Goal: Contribute content: Contribute content

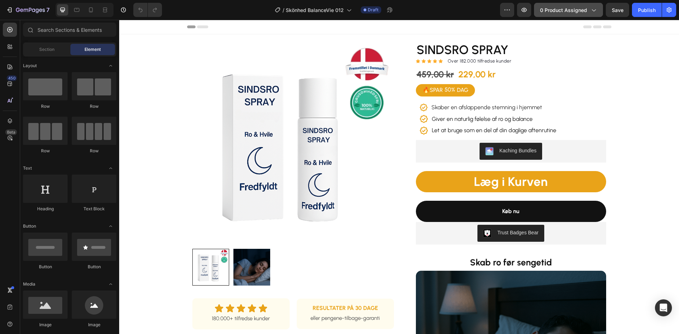
click at [566, 6] on span "0 product assigned" at bounding box center [563, 9] width 47 height 7
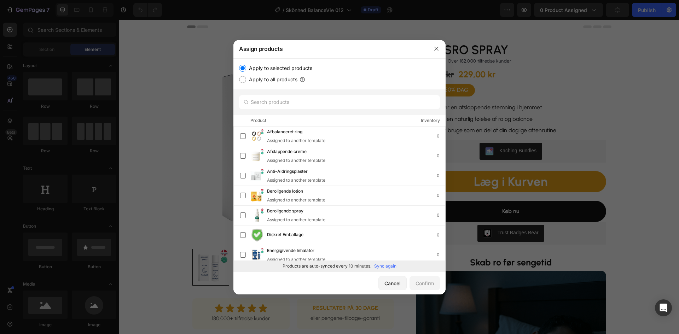
click at [381, 264] on p "Sync again" at bounding box center [385, 266] width 22 height 6
click at [297, 102] on input "text" at bounding box center [339, 102] width 201 height 14
paste input "Forfriskende inhalator"
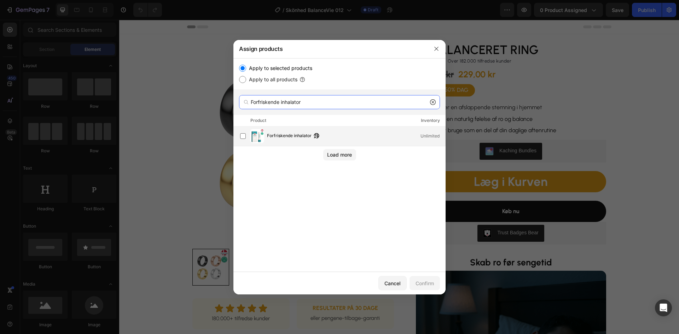
type input "Forfriskende inhalator"
click at [295, 135] on span "Forfriskende inhalator" at bounding box center [289, 136] width 45 height 8
click at [429, 276] on div "Cancel Confirm" at bounding box center [340, 283] width 212 height 23
click at [427, 279] on button "Confirm" at bounding box center [425, 283] width 30 height 14
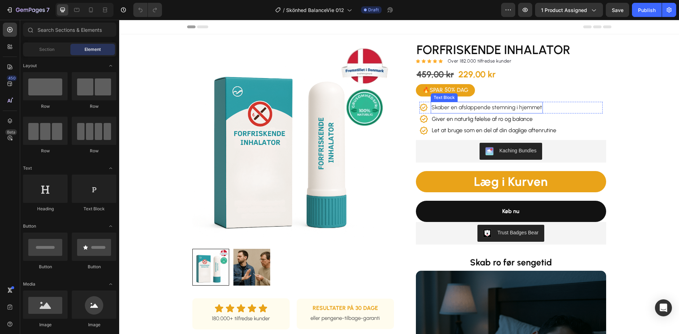
click at [462, 109] on span "Skaber en afslappende stemning i hjemmet" at bounding box center [487, 107] width 111 height 7
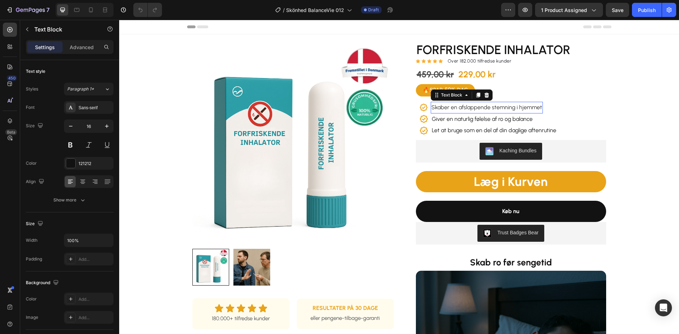
click at [462, 109] on span "Skaber en afslappende stemning i hjemmet" at bounding box center [487, 107] width 111 height 7
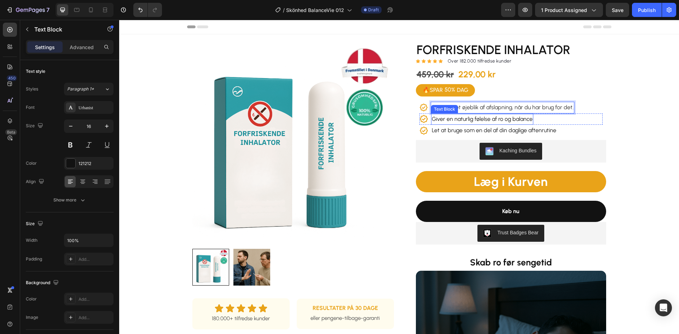
click at [483, 118] on p "Giver en naturlig følelse af ro og balance" at bounding box center [482, 119] width 101 height 10
click at [476, 131] on p "Let at bruge som en del af din daglige aftenrutine" at bounding box center [494, 131] width 125 height 10
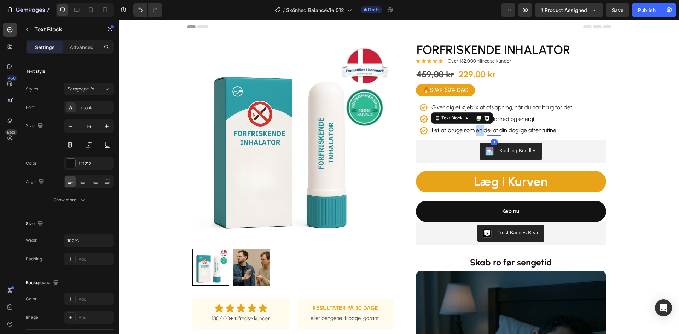
click at [476, 131] on p "Let at bruge som en del af din daglige aftenrutine" at bounding box center [494, 131] width 125 height 10
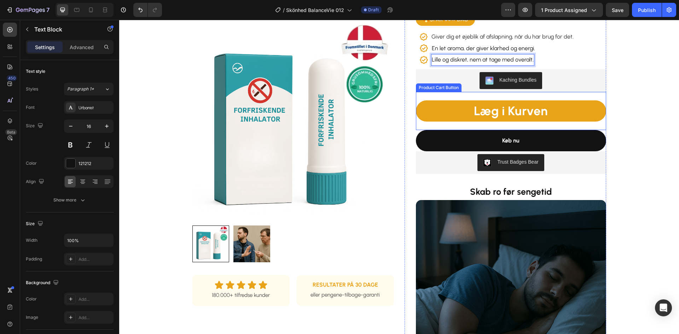
scroll to position [142, 0]
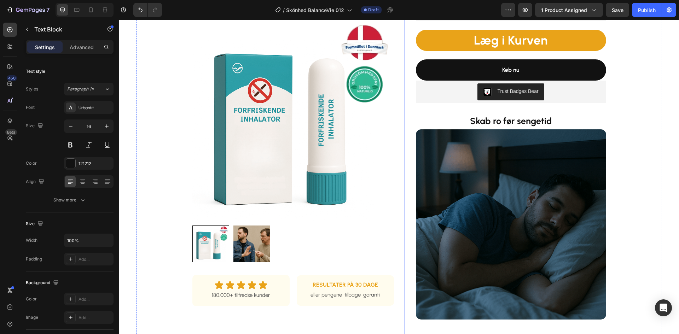
click at [499, 122] on strong "Skab ro før sengetid" at bounding box center [511, 121] width 82 height 11
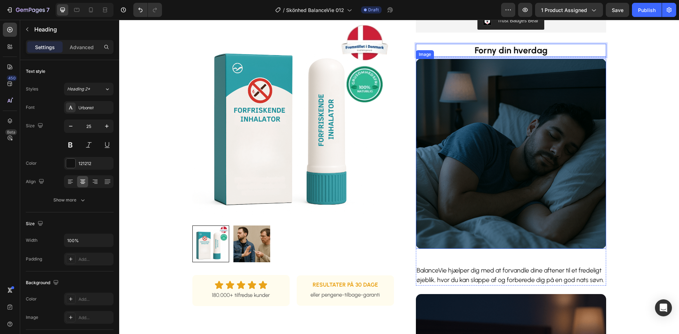
scroll to position [283, 0]
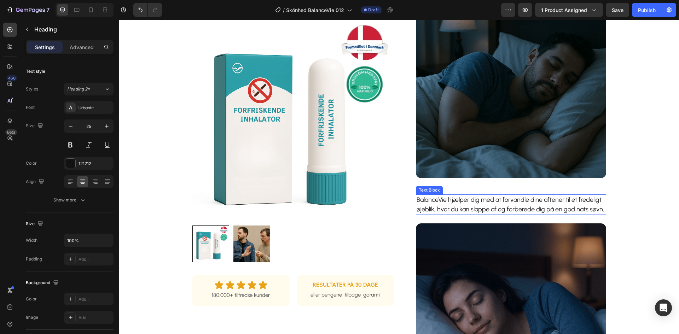
click at [484, 205] on p "BalanceVie hjælper dig med at forvandle dine aftener til et fredeligt øjeblik, …" at bounding box center [511, 204] width 189 height 19
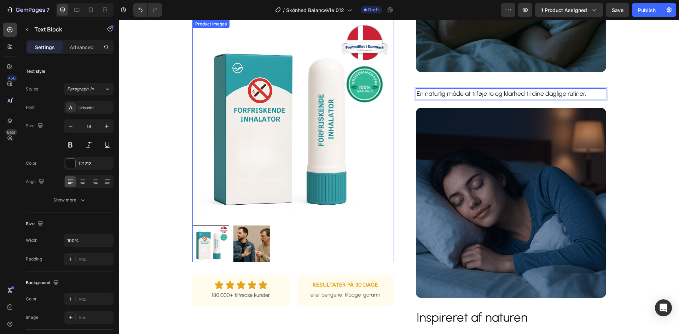
scroll to position [460, 0]
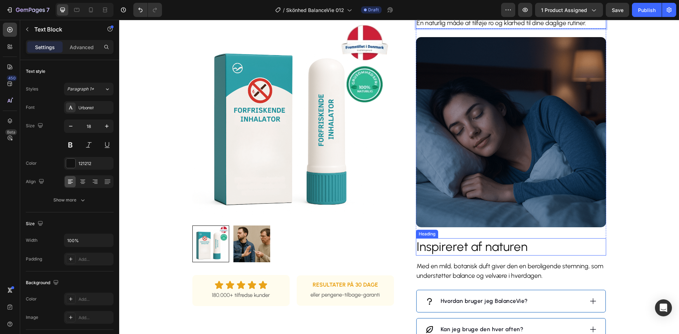
click at [448, 251] on h2 "Inspireret af naturen" at bounding box center [511, 247] width 190 height 18
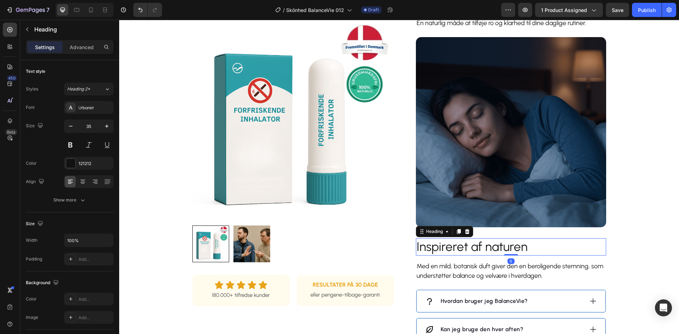
click at [448, 251] on h2 "Inspireret af naturen" at bounding box center [511, 247] width 190 height 18
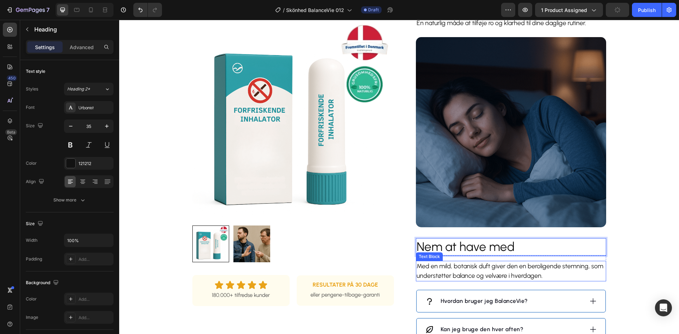
click at [456, 275] on p "Med en mild, botanisk duft giver den en beroligende stemning, som understøtter …" at bounding box center [511, 271] width 189 height 19
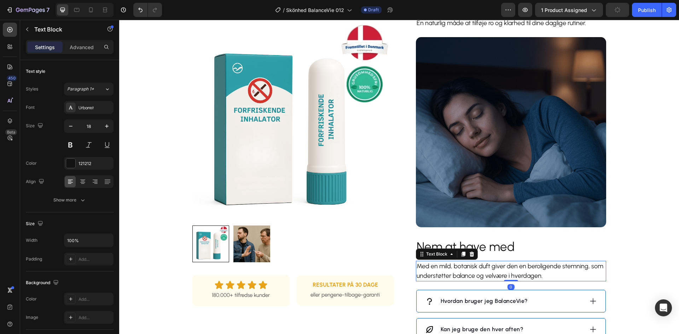
click at [456, 275] on p "Med en mild, botanisk duft giver den en beroligende stemning, som understøtter …" at bounding box center [511, 271] width 189 height 19
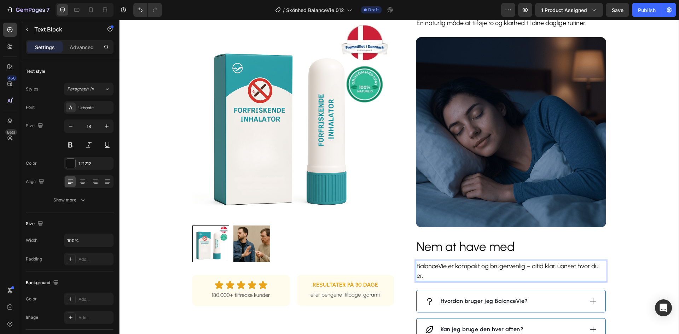
scroll to position [566, 0]
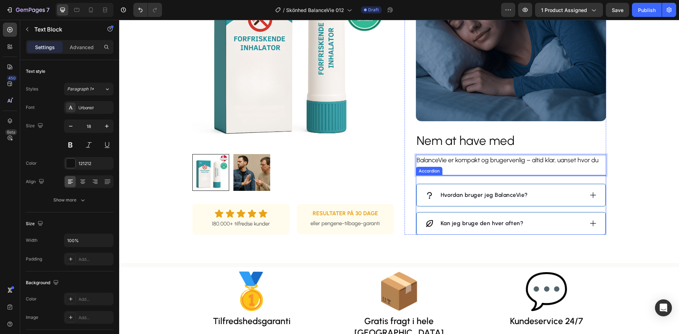
click at [546, 192] on div "Hvordan bruger jeg BalanceVie?" at bounding box center [504, 195] width 159 height 11
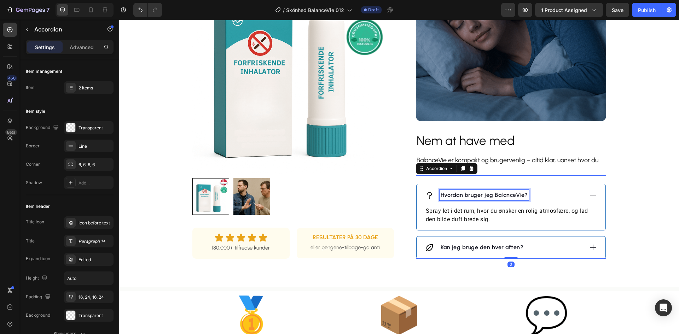
click at [478, 190] on div "Hvordan bruger jeg BalanceVie?" at bounding box center [485, 195] width 90 height 11
click at [468, 196] on p "Hvordan bruger jeg BalanceVie?" at bounding box center [484, 195] width 87 height 8
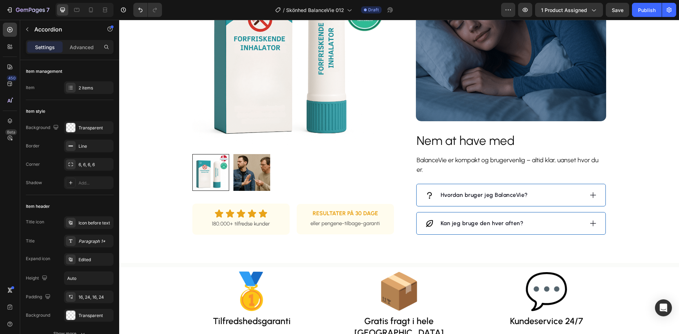
drag, startPoint x: 551, startPoint y: 194, endPoint x: 529, endPoint y: 199, distance: 22.9
click at [550, 196] on div "Hvordan bruger jeg BalanceVie?" at bounding box center [504, 195] width 159 height 11
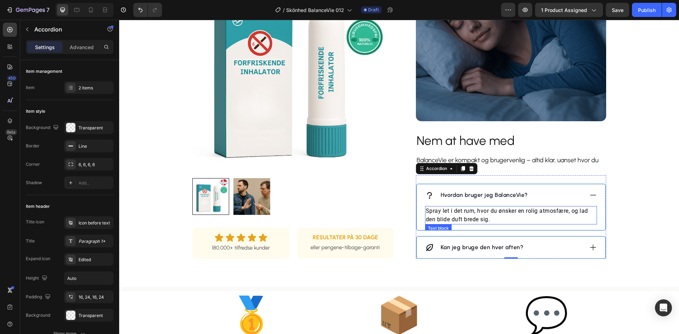
click at [478, 212] on p "Spray let i det rum, hvor du ønsker en rolig atmosfære, og lad den blide duft b…" at bounding box center [511, 215] width 171 height 17
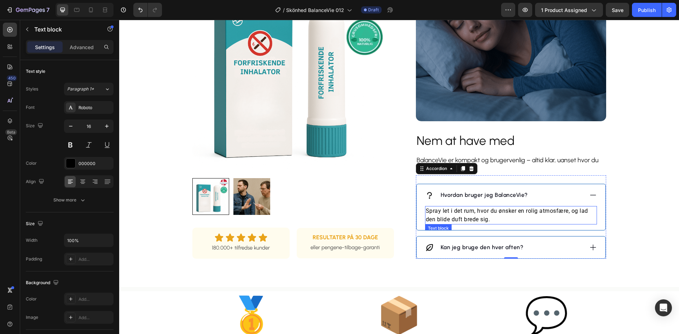
click at [478, 212] on p "Spray let i det rum, hvor du ønsker en rolig atmosfære, og lad den blide duft b…" at bounding box center [511, 215] width 171 height 17
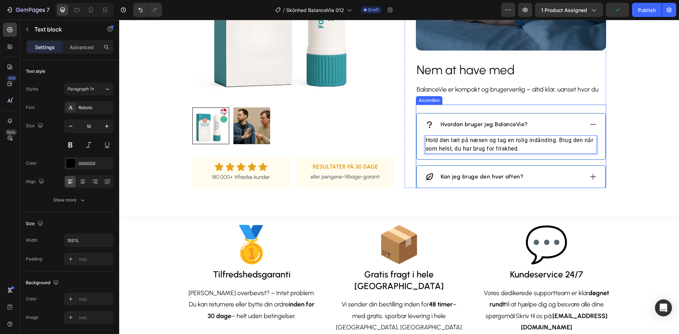
click at [552, 167] on div "Kan jeg bruge den hver aften?" at bounding box center [511, 177] width 189 height 22
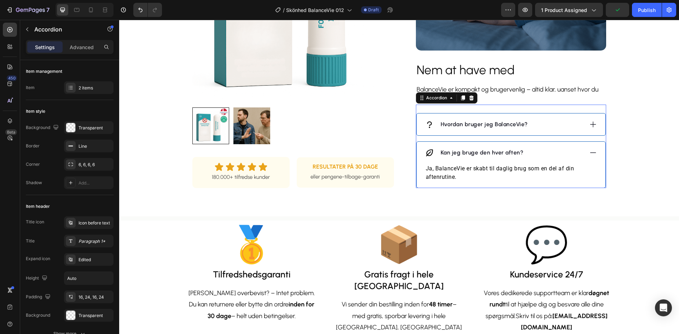
click at [545, 174] on div "Kan jeg bruge den hver aften? Ja, BalanceVie er skabt til daglig brug som en de…" at bounding box center [511, 165] width 189 height 46
click at [501, 154] on p "Kan jeg bruge den hver aften?" at bounding box center [482, 153] width 83 height 8
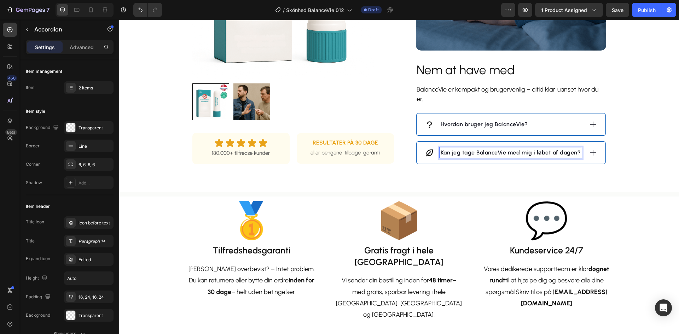
click at [592, 153] on icon at bounding box center [593, 153] width 8 height 8
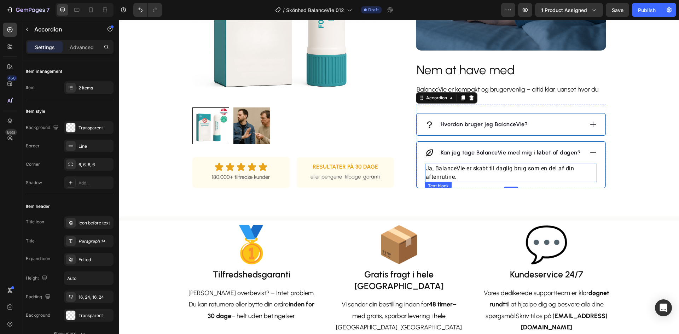
click at [503, 169] on p "Ja, BalanceVie er skabt til daglig brug som en del af din aftenrutine." at bounding box center [511, 173] width 171 height 17
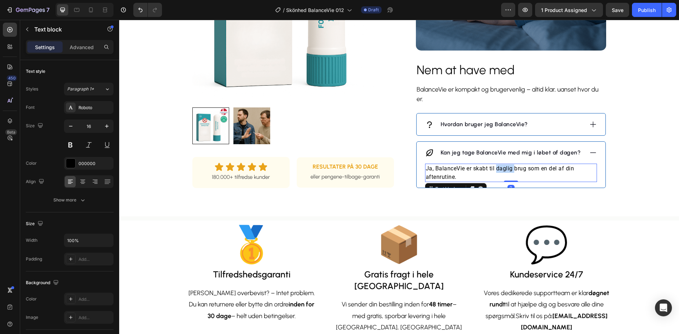
click at [503, 169] on p "Ja, BalanceVie er skabt til daglig brug som en del af din aftenrutine." at bounding box center [511, 173] width 171 height 17
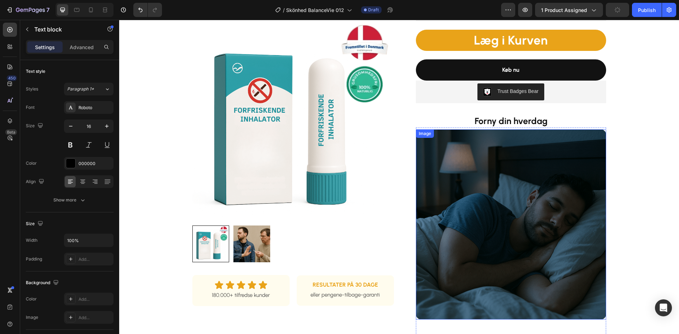
scroll to position [248, 0]
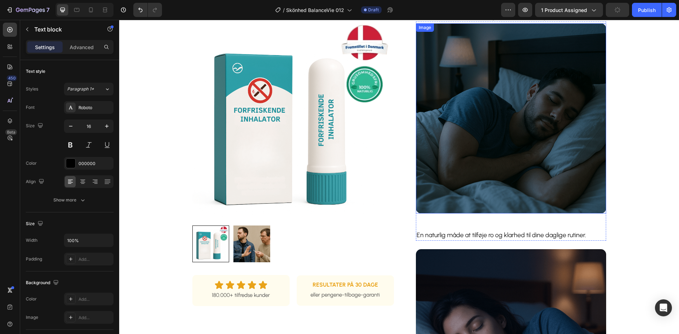
click at [471, 109] on img at bounding box center [511, 118] width 190 height 190
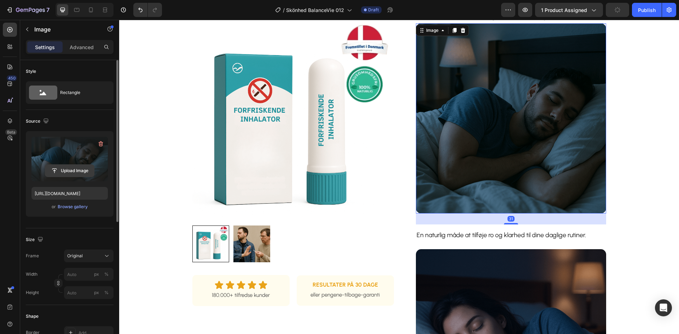
click at [71, 170] on input "file" at bounding box center [69, 171] width 49 height 12
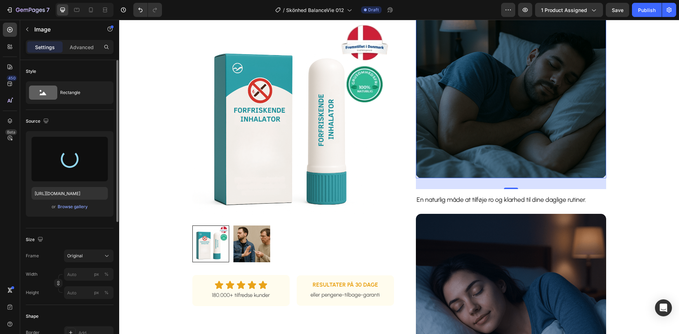
scroll to position [318, 0]
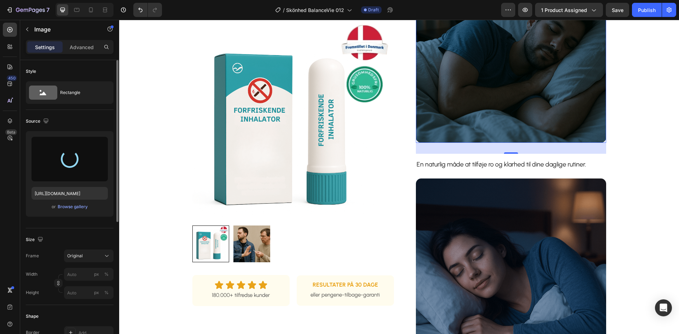
type input "[URL][DOMAIN_NAME]"
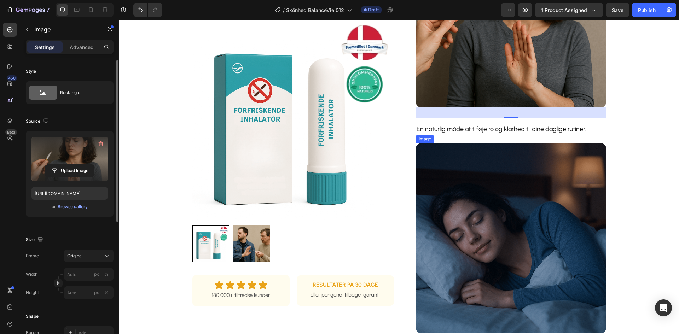
scroll to position [460, 0]
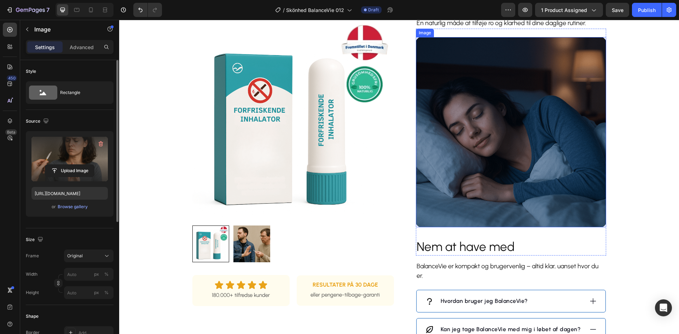
click at [490, 116] on img at bounding box center [511, 132] width 190 height 190
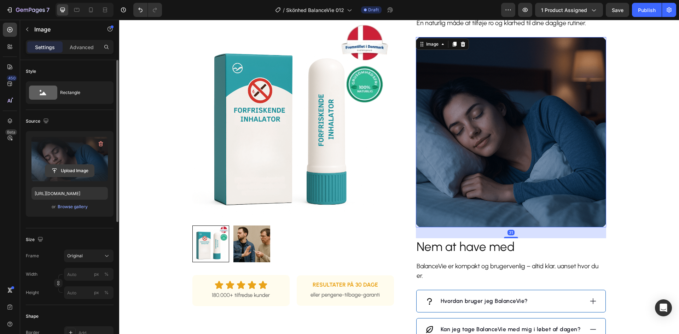
click at [76, 168] on input "file" at bounding box center [69, 171] width 49 height 12
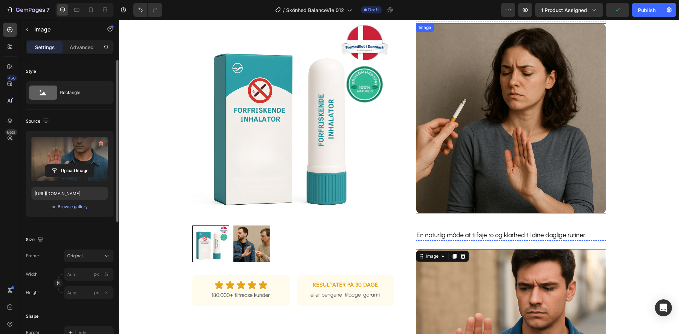
scroll to position [212, 0]
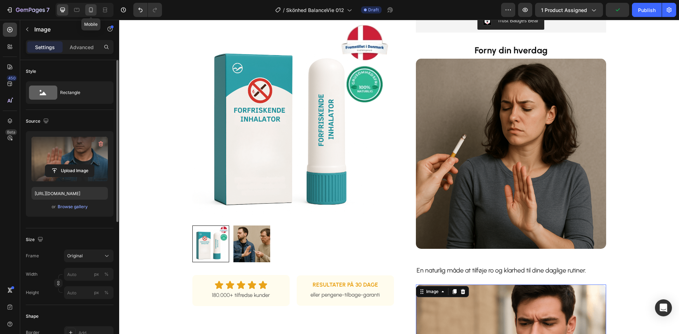
click at [90, 13] on icon at bounding box center [90, 9] width 7 height 7
type input "[URL][DOMAIN_NAME]"
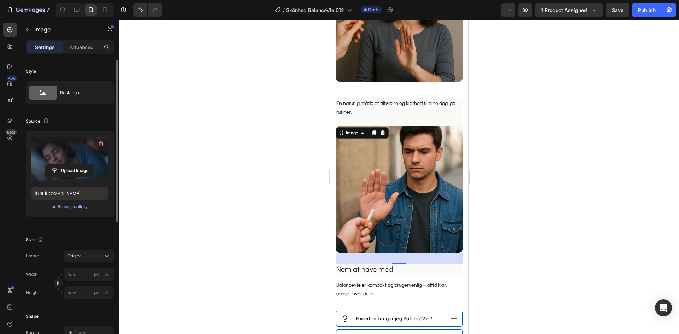
scroll to position [465, 0]
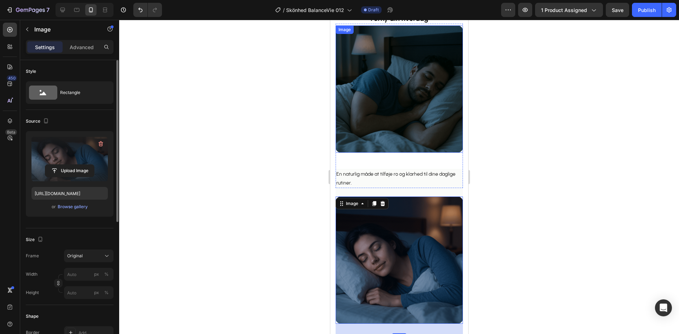
click at [388, 109] on img at bounding box center [398, 88] width 127 height 127
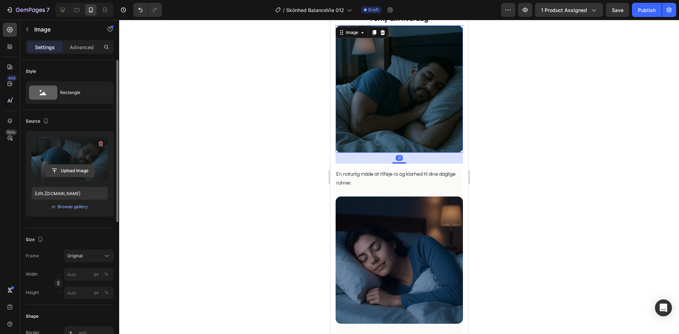
click at [74, 170] on input "file" at bounding box center [69, 171] width 49 height 12
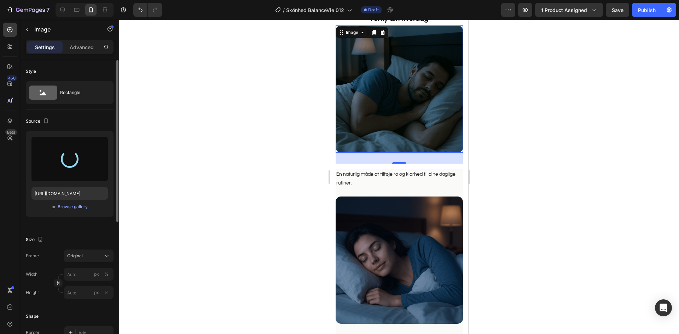
type input "[URL][DOMAIN_NAME]"
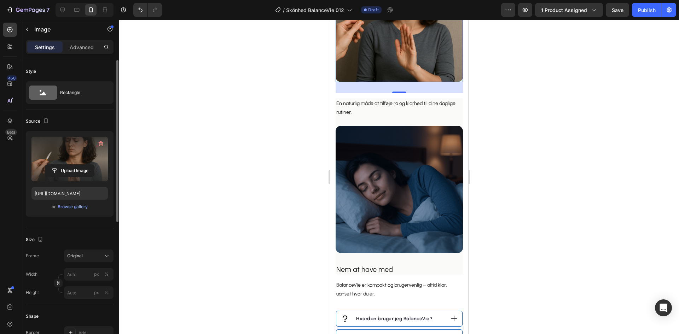
scroll to position [571, 0]
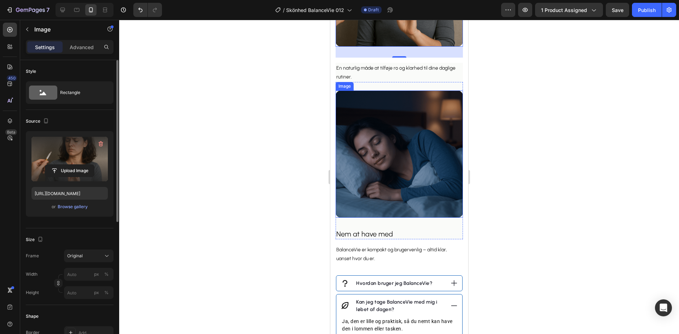
click at [388, 133] on img at bounding box center [398, 154] width 127 height 127
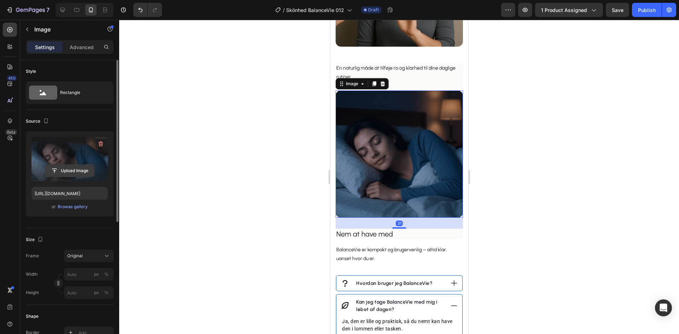
click at [90, 168] on input "file" at bounding box center [69, 171] width 49 height 12
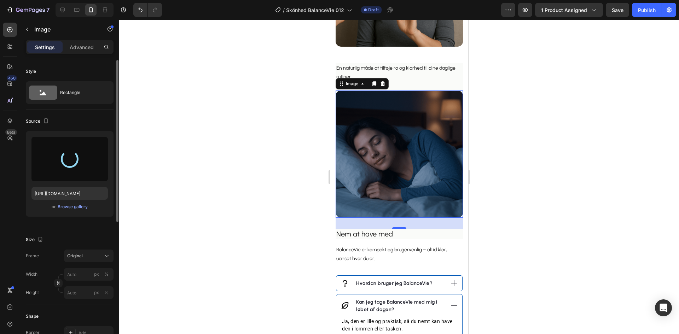
type input "[URL][DOMAIN_NAME]"
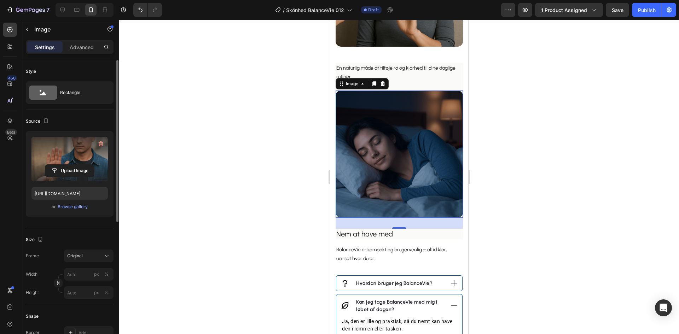
scroll to position [430, 0]
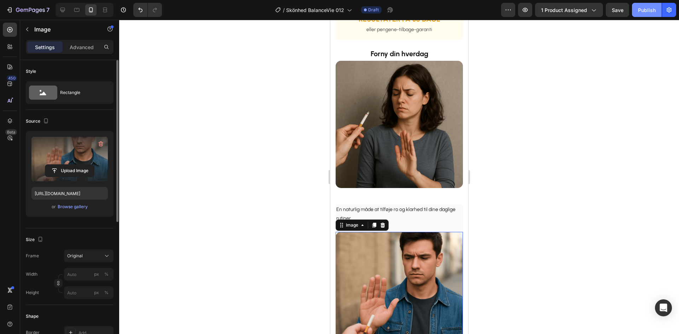
click at [650, 10] on div "Publish" at bounding box center [647, 9] width 18 height 7
